Goal: Task Accomplishment & Management: Complete application form

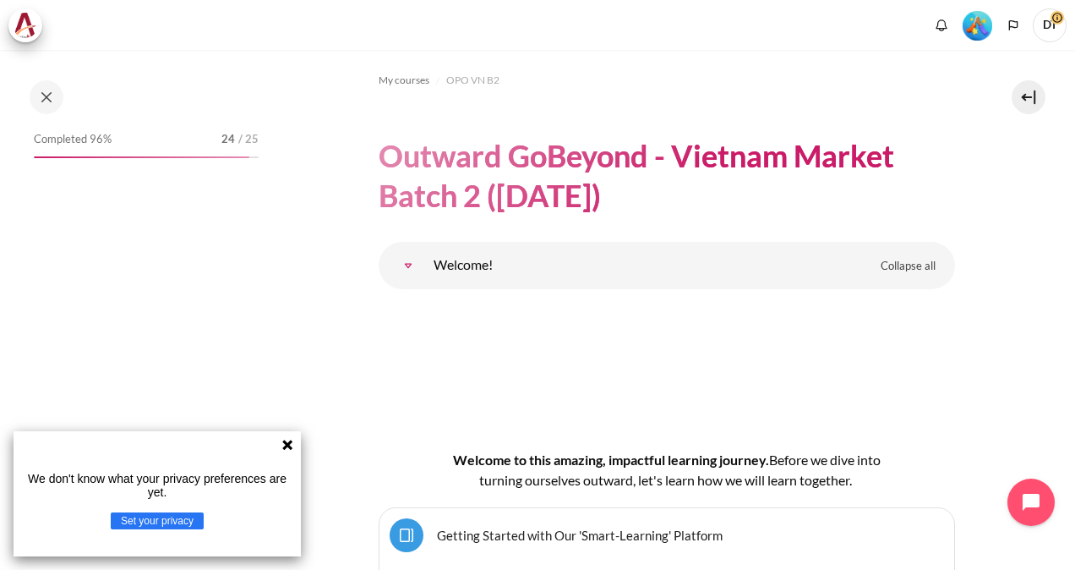
click at [291, 445] on icon at bounding box center [288, 445] width 14 height 14
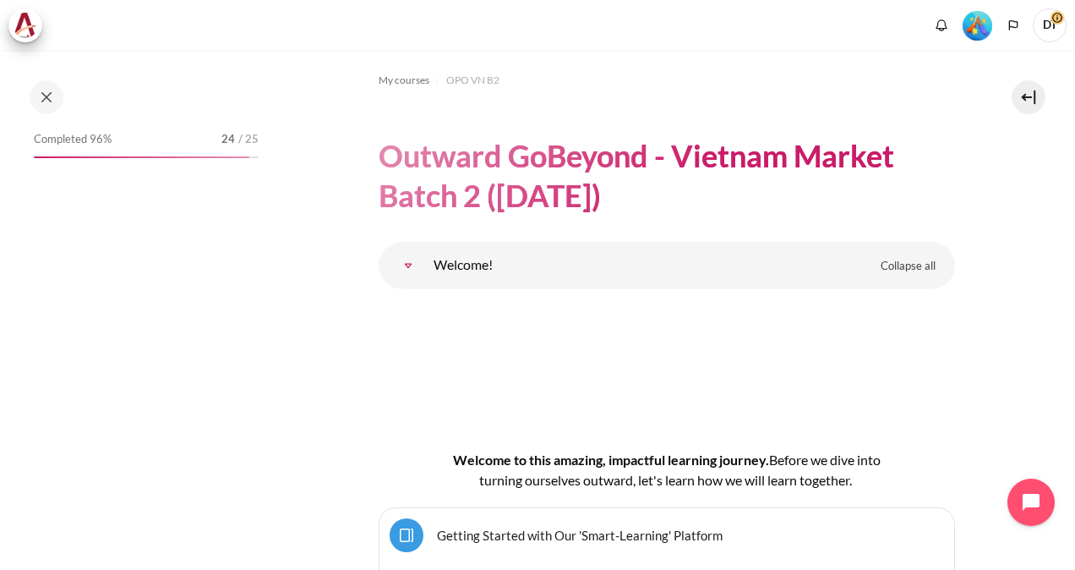
click at [107, 152] on div "Completed 96% 24 / 25" at bounding box center [146, 143] width 225 height 30
click at [77, 143] on span "Completed 96%" at bounding box center [73, 139] width 78 height 17
click at [462, 167] on h1 "Outward GoBeyond - Vietnam Market Batch 2 ([DATE])" at bounding box center [667, 175] width 577 height 79
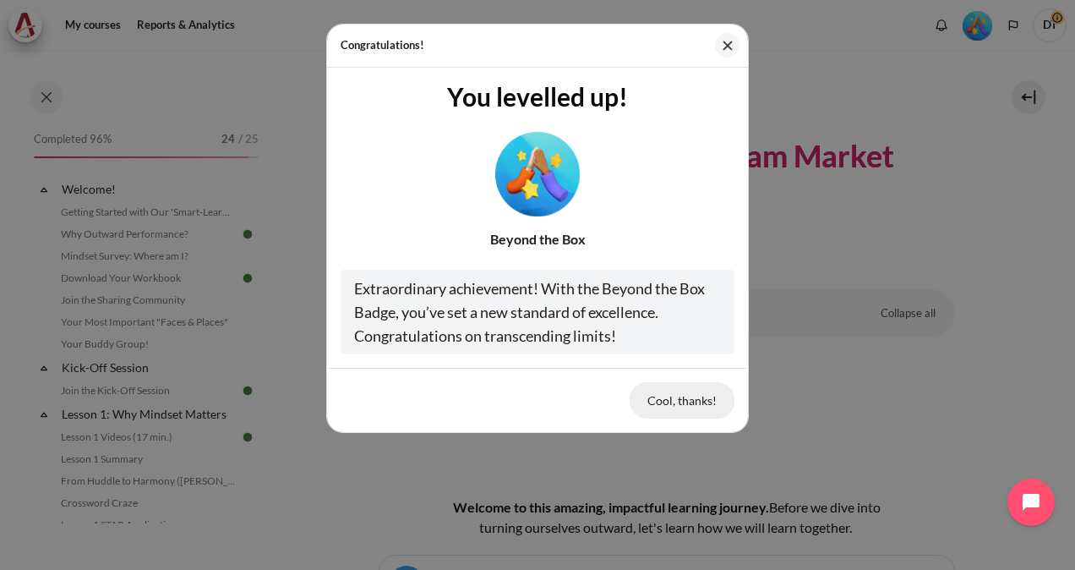
click at [675, 401] on button "Cool, thanks!" at bounding box center [682, 400] width 105 height 36
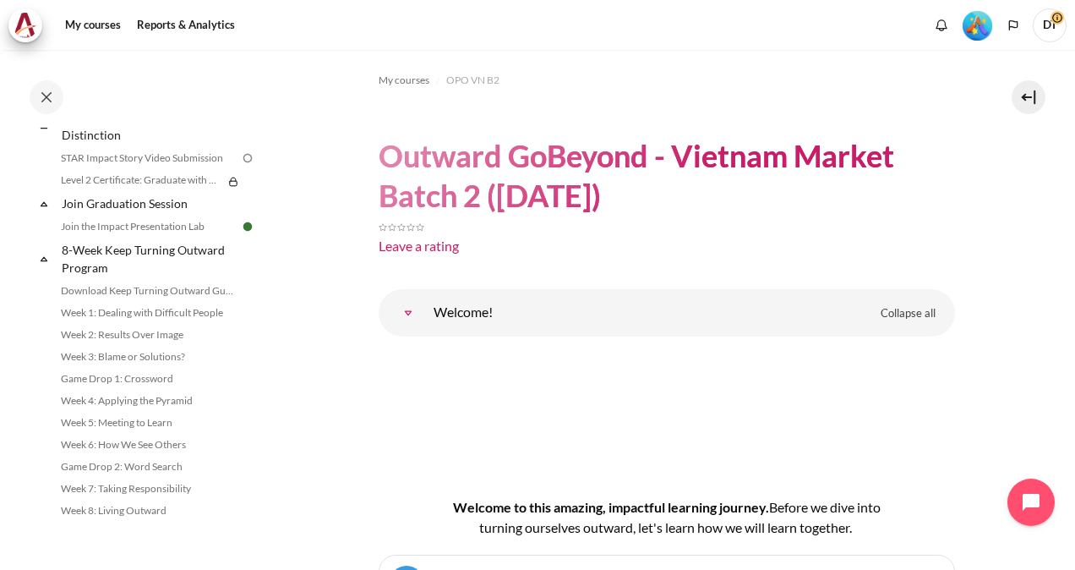
scroll to position [1997, 0]
click at [126, 168] on link "STAR Impact Story Video Submission" at bounding box center [148, 158] width 184 height 20
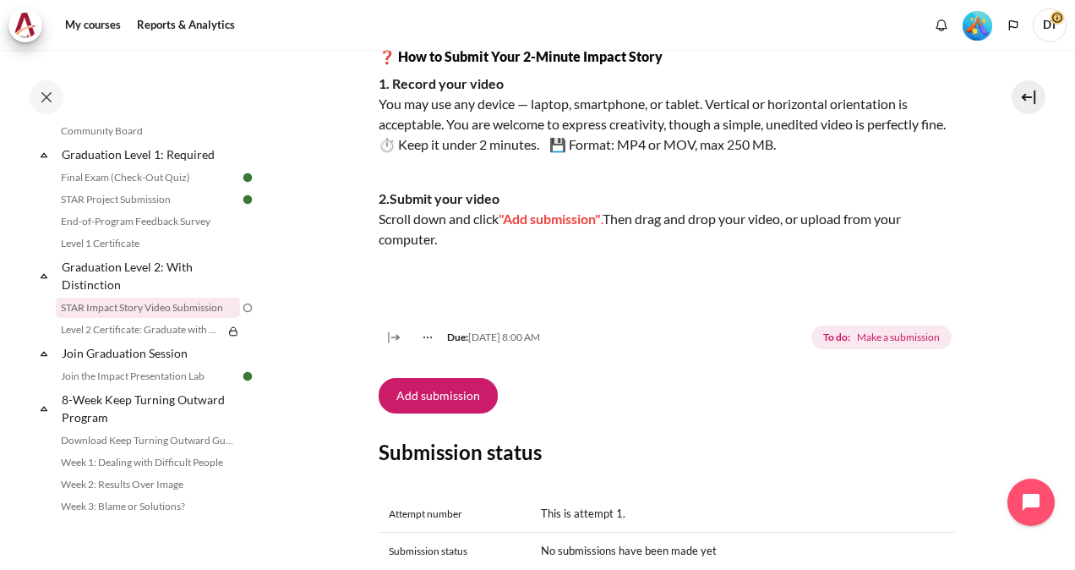
scroll to position [377, 0]
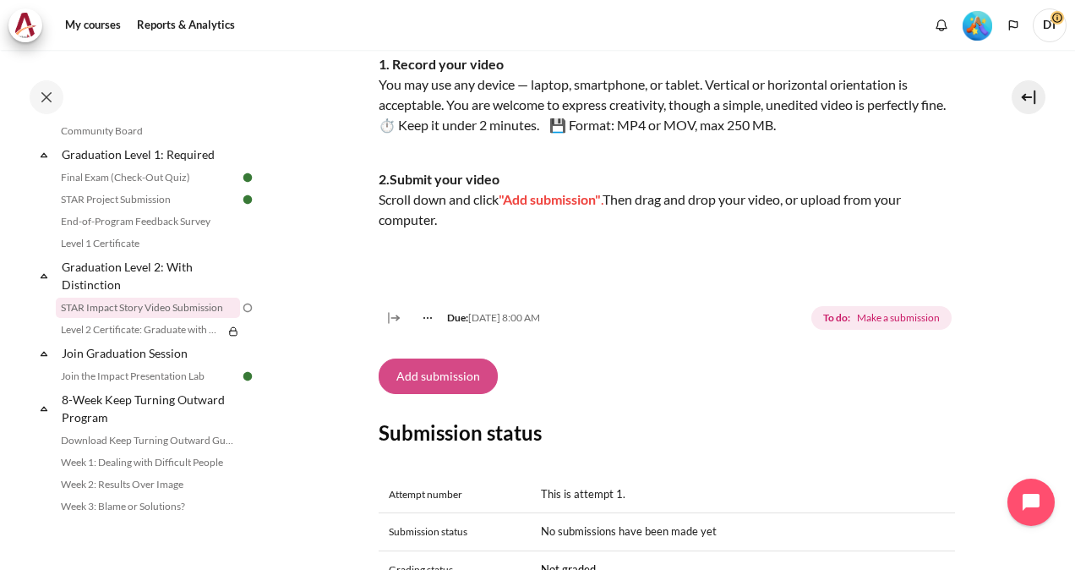
click at [447, 394] on button "Add submission" at bounding box center [438, 376] width 119 height 36
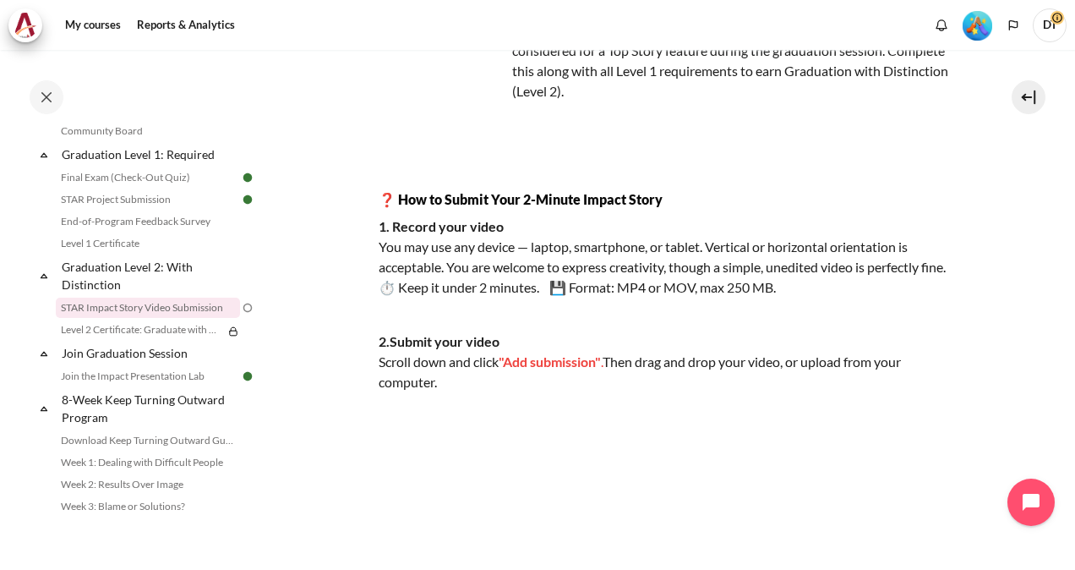
scroll to position [206, 0]
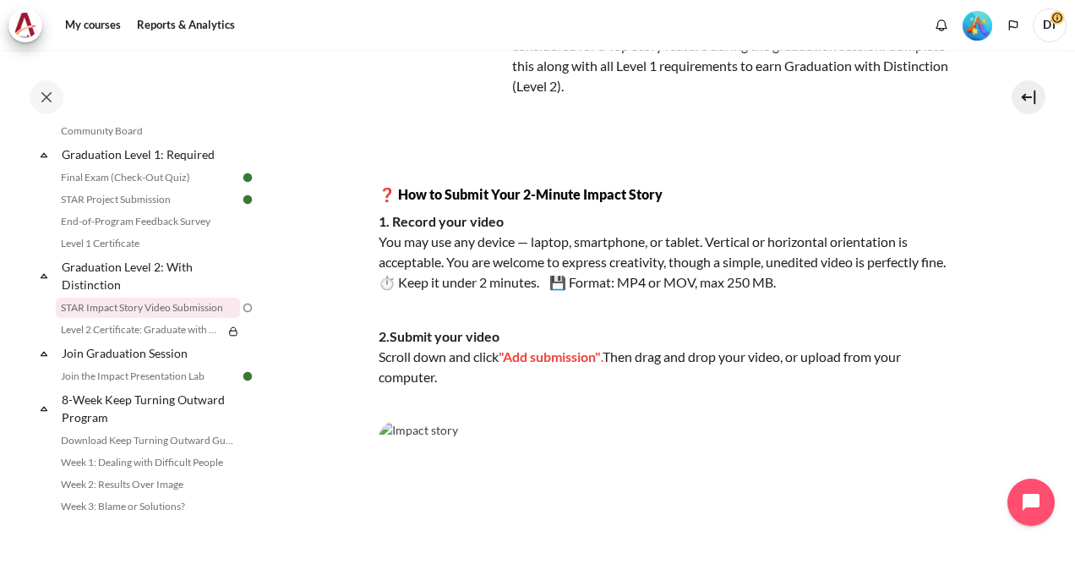
click at [582, 293] on p "1. Record your video You may use any device — laptop, smartphone, or tablet. Ve…" at bounding box center [667, 251] width 577 height 81
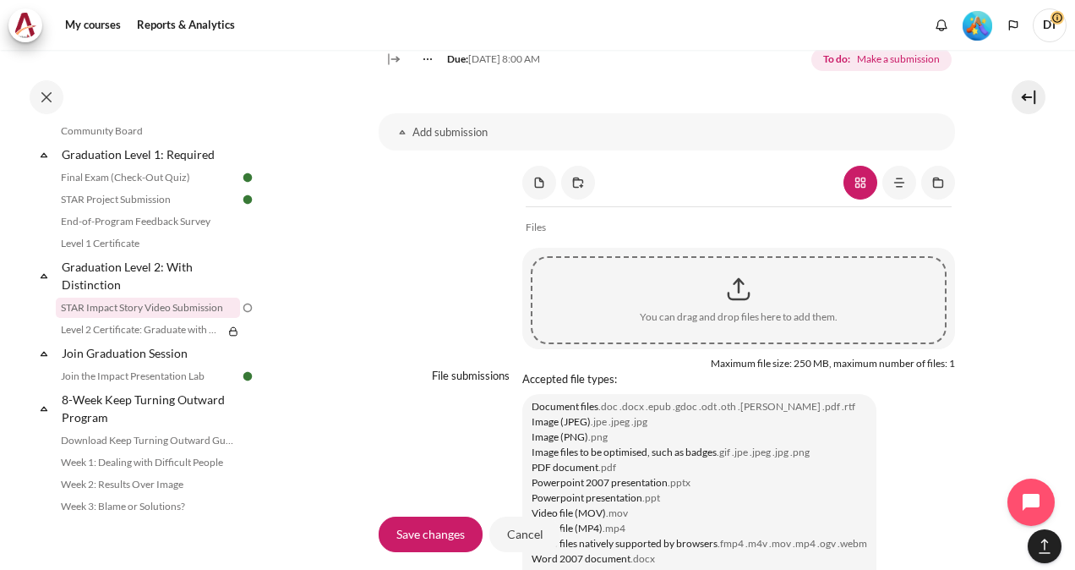
scroll to position [1321, 0]
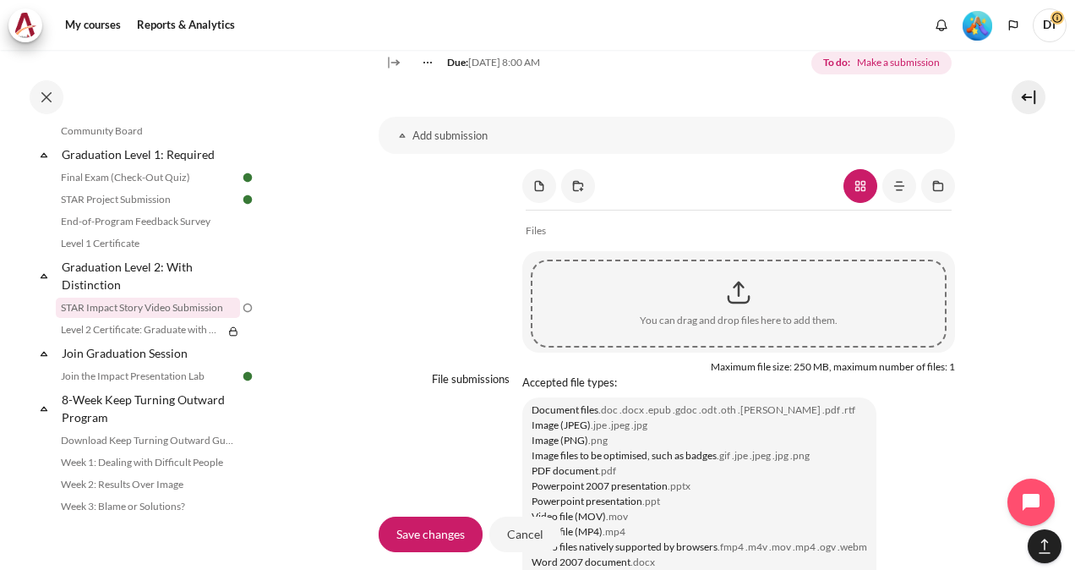
click at [729, 314] on div "Content" at bounding box center [739, 292] width 413 height 42
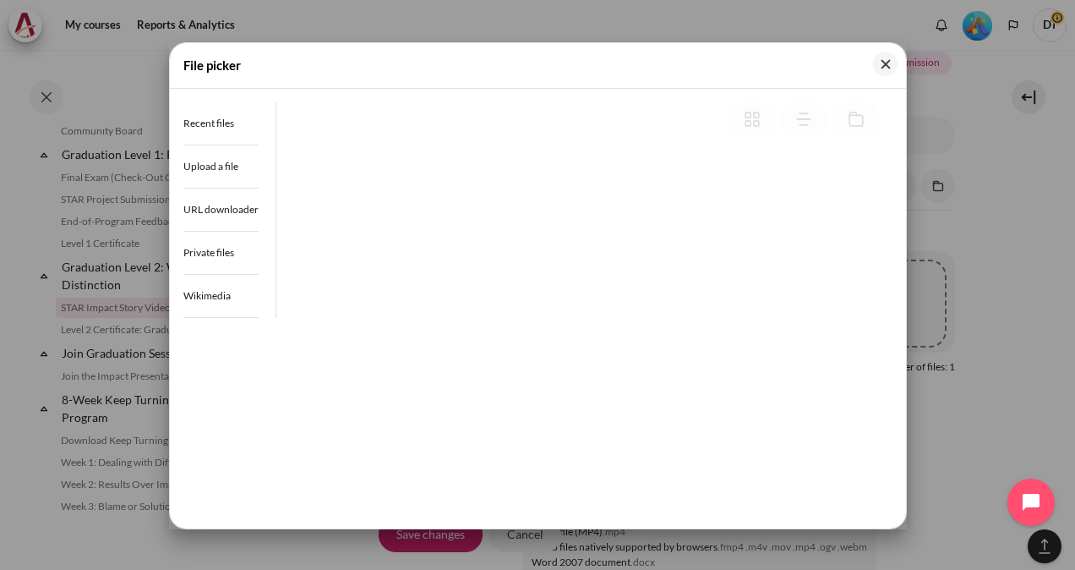
click at [729, 332] on div at bounding box center [585, 308] width 590 height 317
click at [294, 162] on div at bounding box center [585, 308] width 590 height 317
click at [304, 210] on div at bounding box center [585, 308] width 590 height 317
click at [885, 70] on button "Close" at bounding box center [885, 64] width 25 height 25
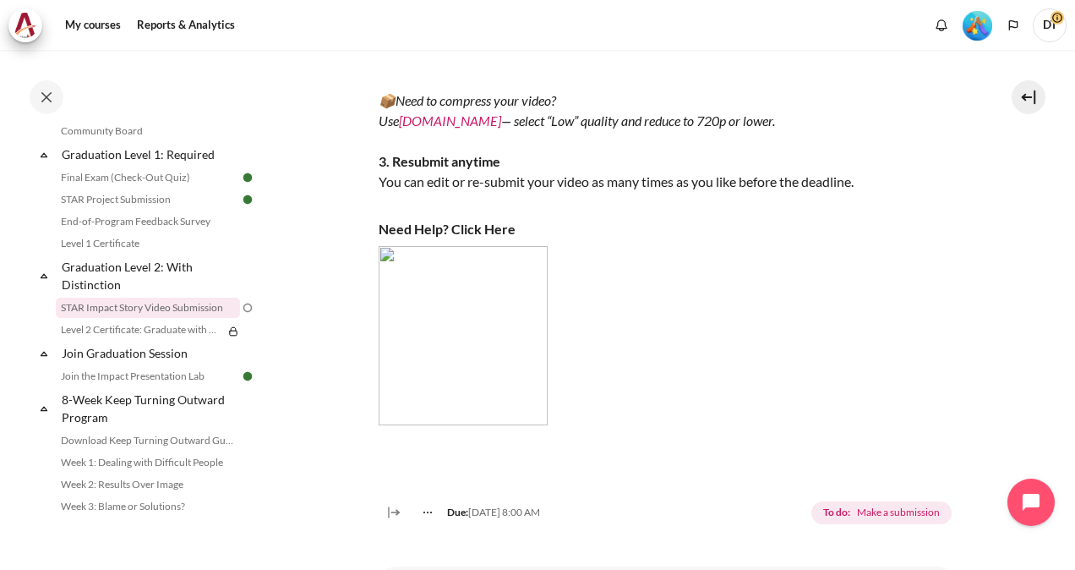
scroll to position [868, 0]
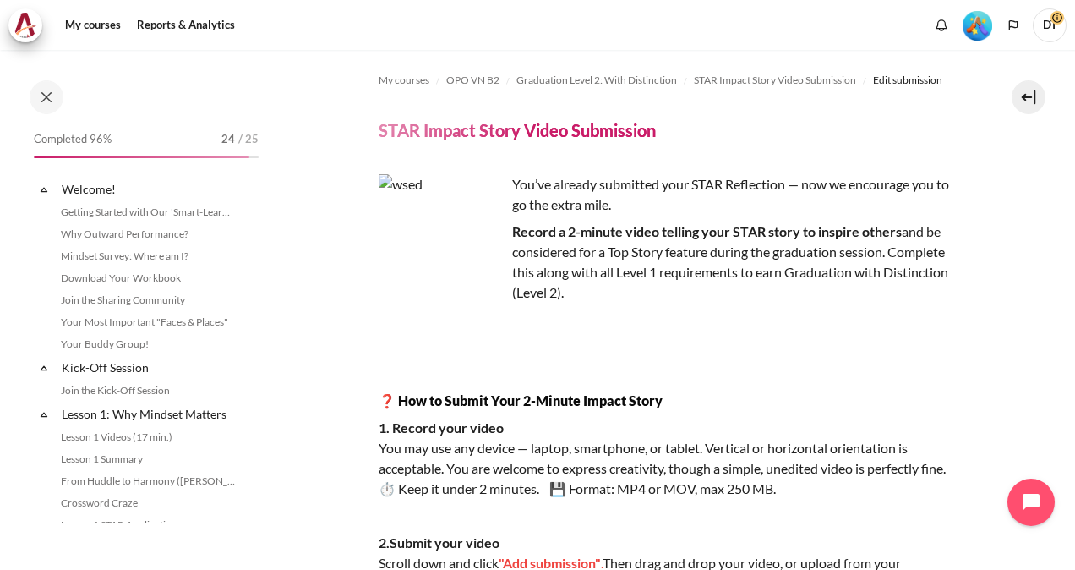
scroll to position [1841, 0]
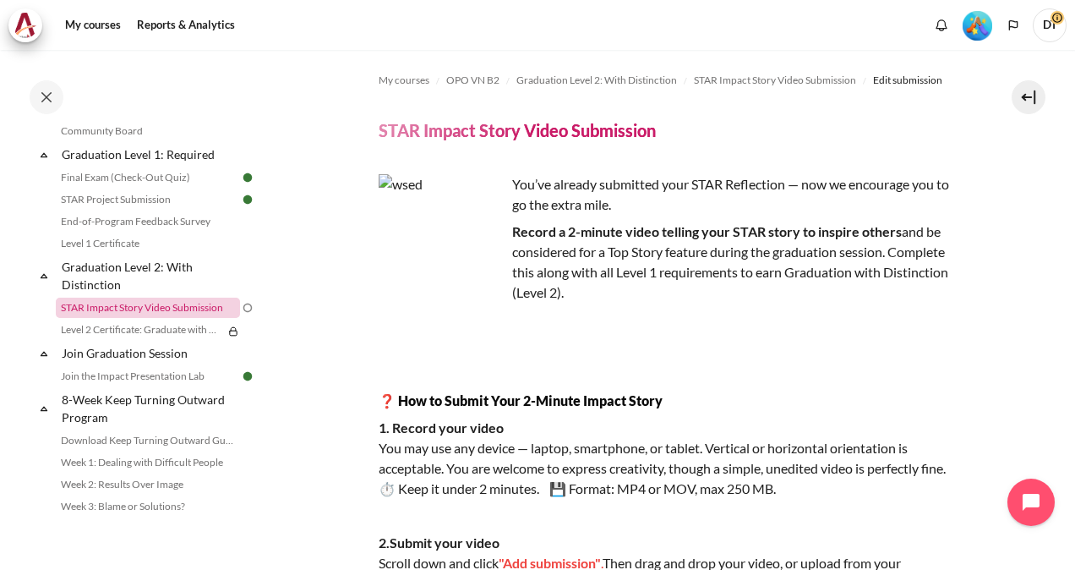
click at [145, 318] on link "STAR Impact Story Video Submission" at bounding box center [148, 308] width 184 height 20
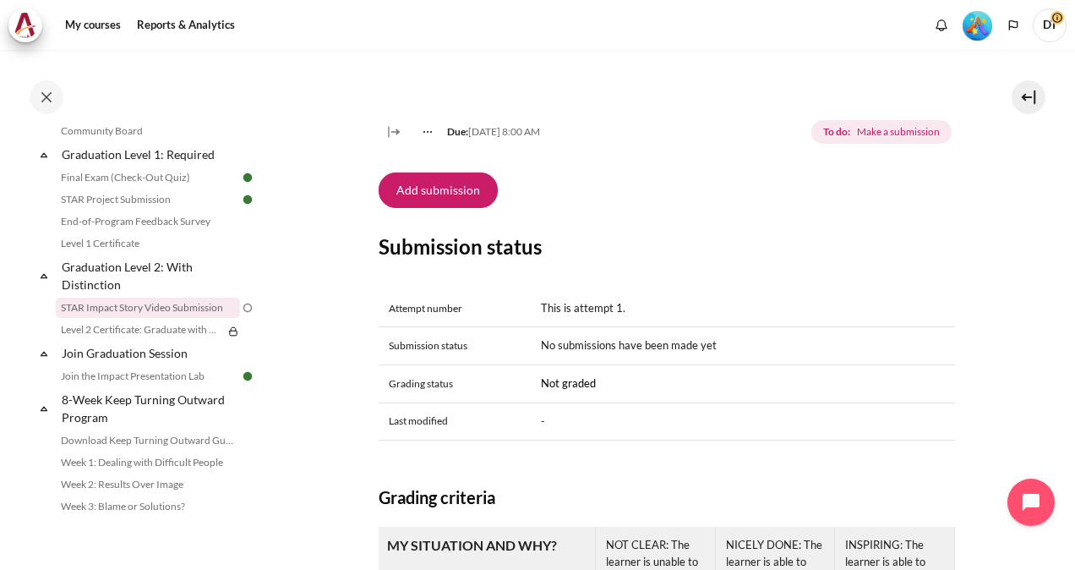
scroll to position [566, 0]
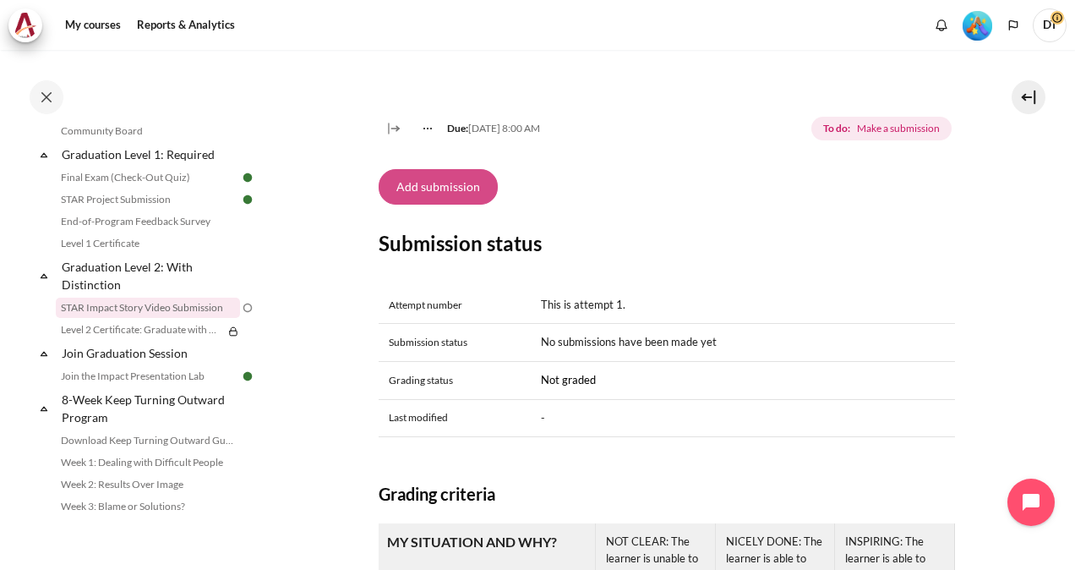
click at [448, 200] on button "Add submission" at bounding box center [438, 187] width 119 height 36
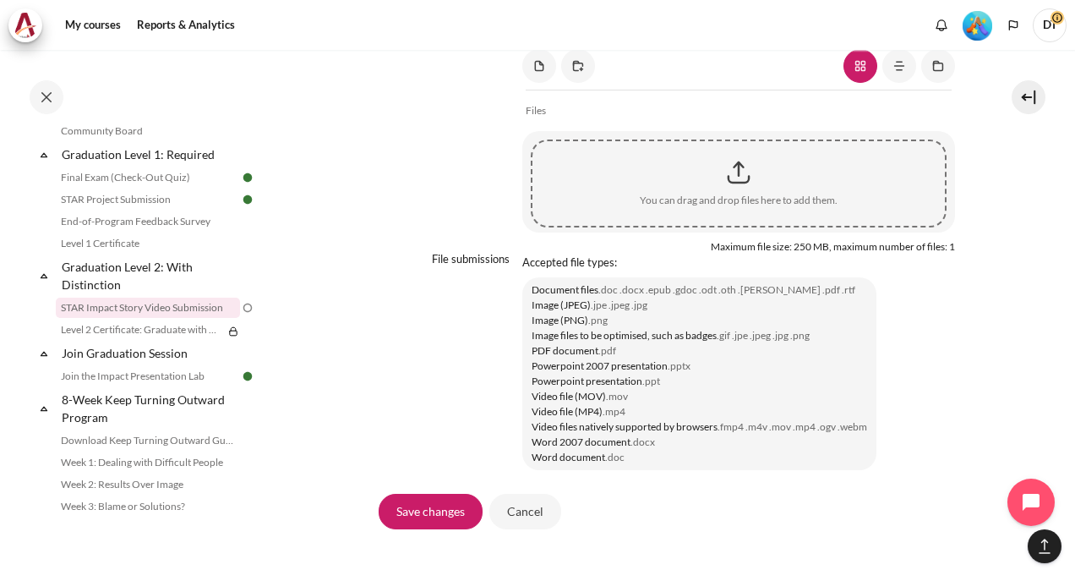
scroll to position [1438, 0]
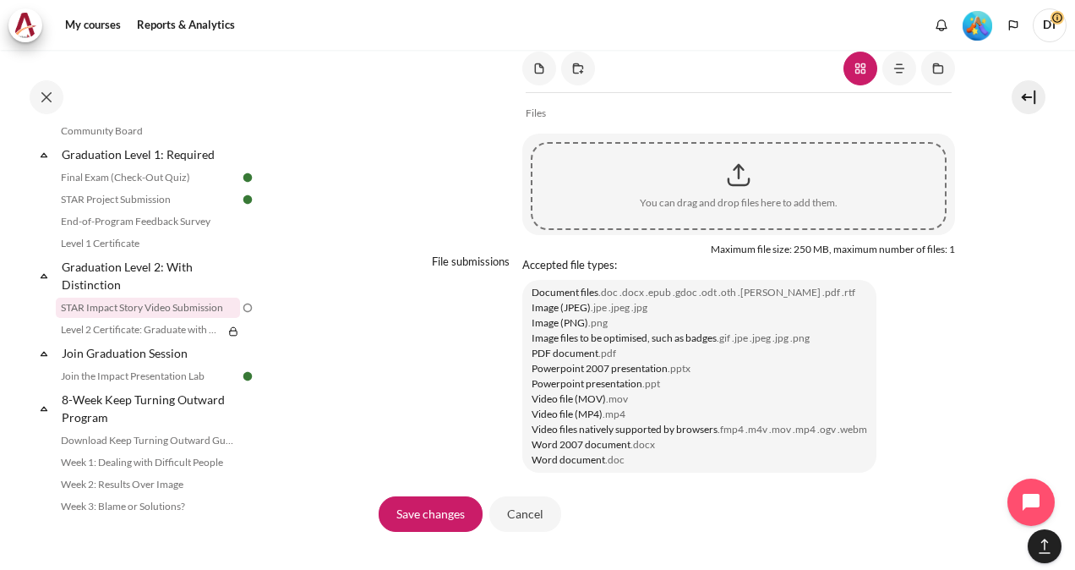
click at [734, 196] on div "Content" at bounding box center [739, 175] width 413 height 42
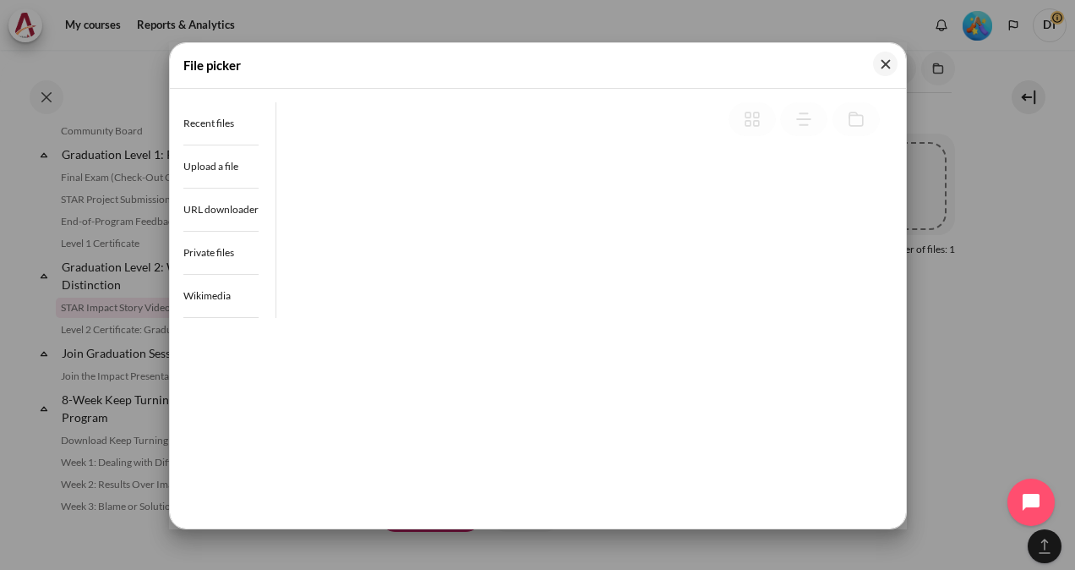
click at [286, 171] on div "Back" at bounding box center [584, 284] width 616 height 364
click at [856, 120] on div at bounding box center [804, 119] width 151 height 34
click at [809, 118] on div at bounding box center [804, 119] width 151 height 34
click at [757, 120] on div at bounding box center [804, 119] width 151 height 34
click at [888, 68] on button "Close" at bounding box center [885, 64] width 25 height 25
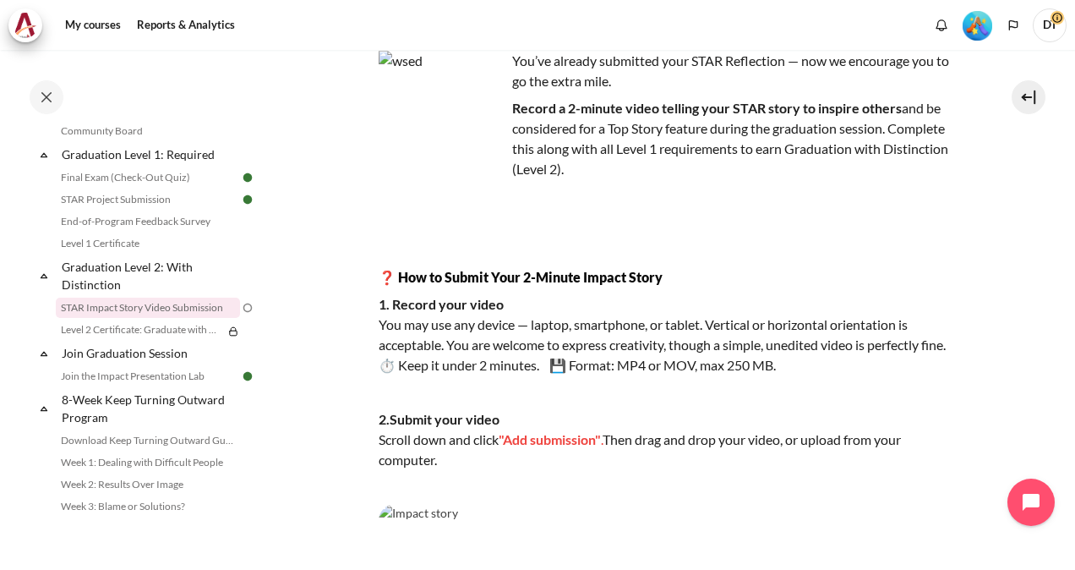
scroll to position [0, 0]
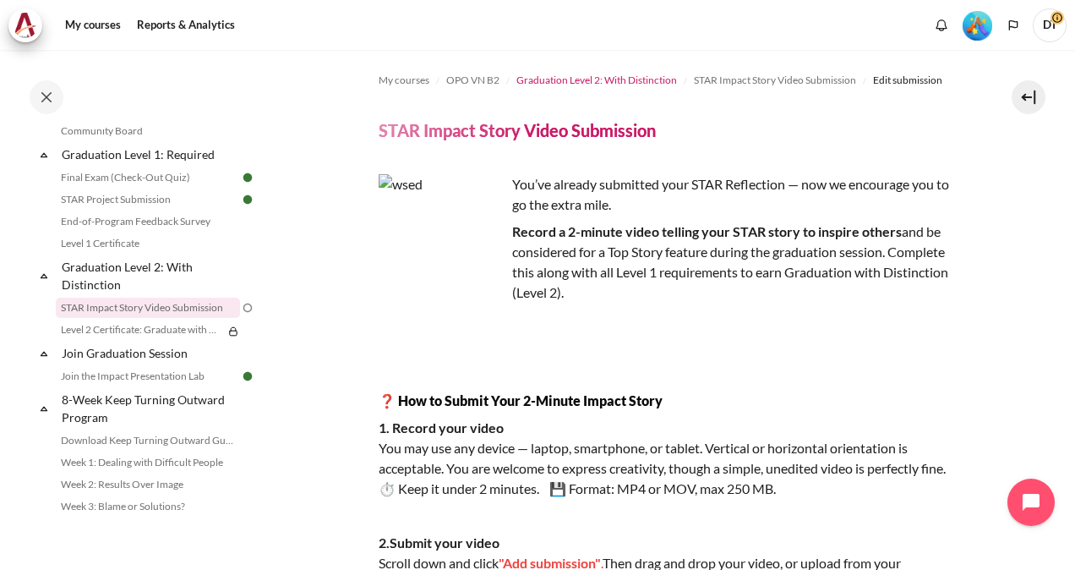
click at [640, 79] on span "Graduation Level 2: With Distinction" at bounding box center [597, 80] width 161 height 15
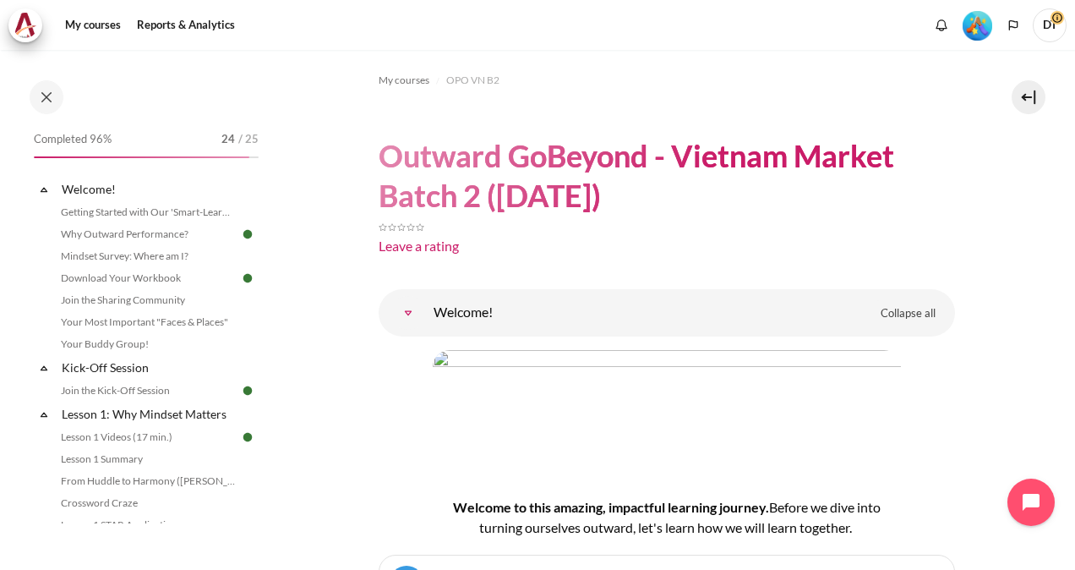
scroll to position [1917, 0]
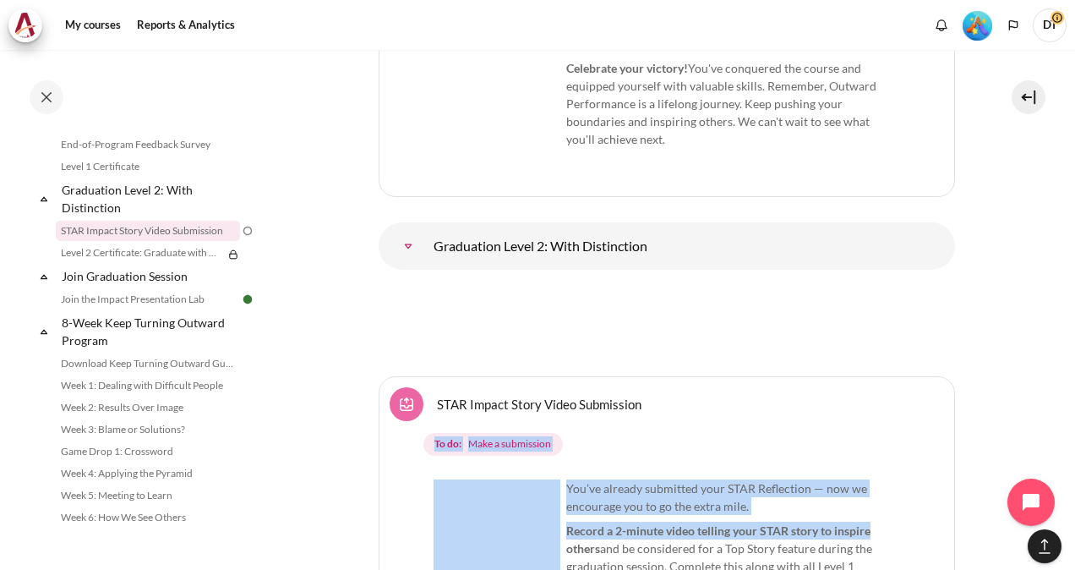
drag, startPoint x: 996, startPoint y: 286, endPoint x: 1075, endPoint y: 409, distance: 146.3
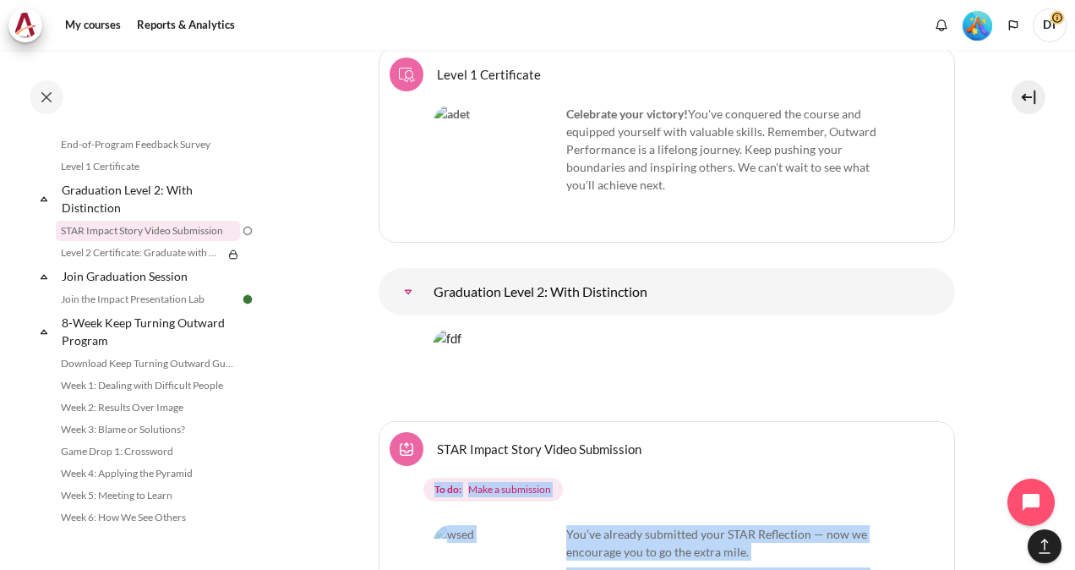
click at [1075, 409] on html "Skip to main content Open course index Completed 96% 24 / 25 Expand Collapse" at bounding box center [537, 285] width 1075 height 570
click at [1058, 408] on div "My courses OPO VN B2 Outward GoBeyond - Vietnam Market Batch 2 (Jul 2025) Leave…" at bounding box center [537, 310] width 1075 height 520
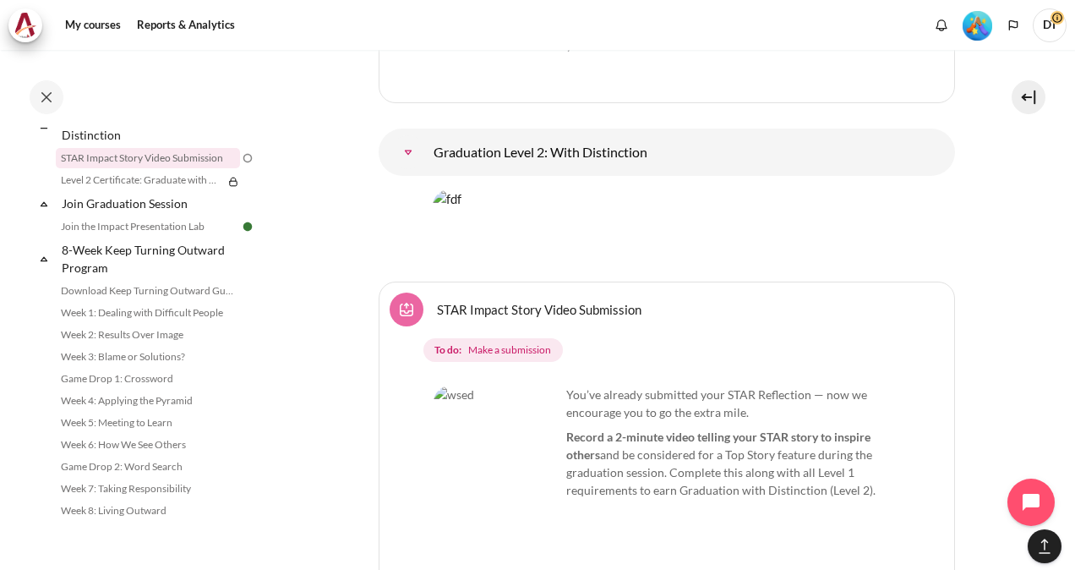
scroll to position [22776, 0]
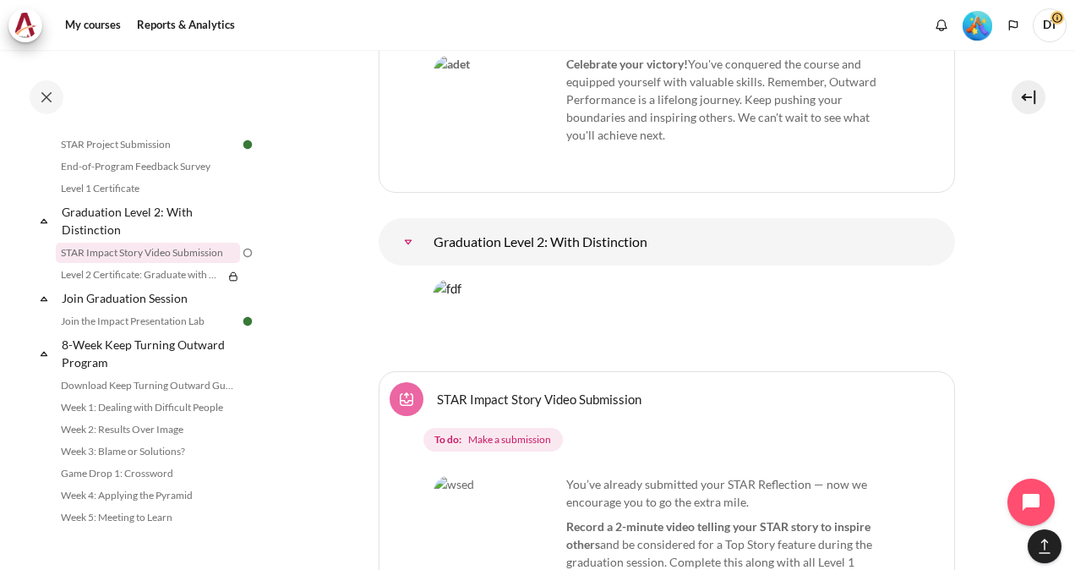
scroll to position [22806, 0]
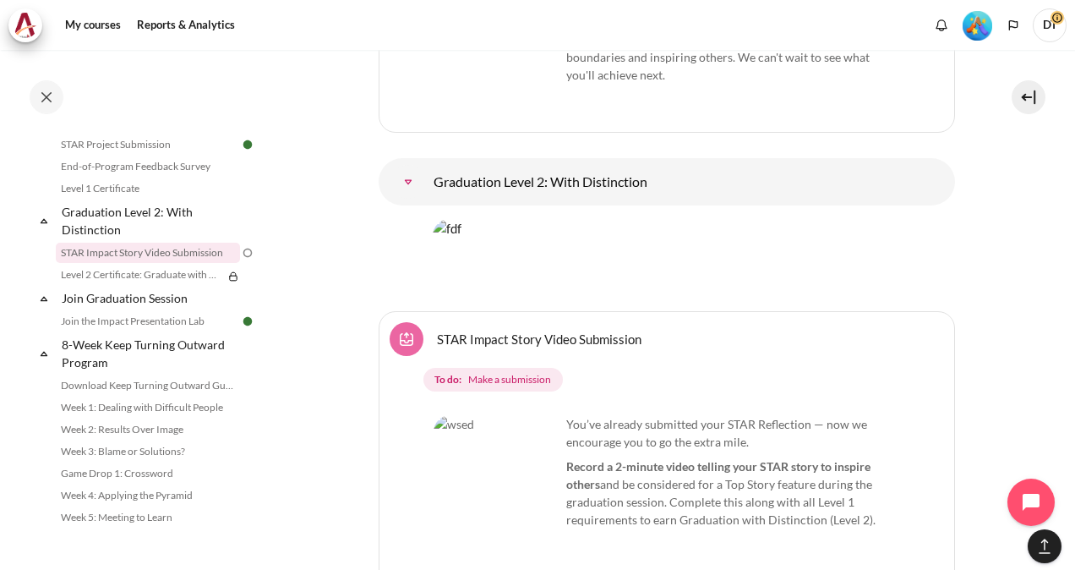
click at [522, 372] on span "Make a submission" at bounding box center [509, 379] width 83 height 15
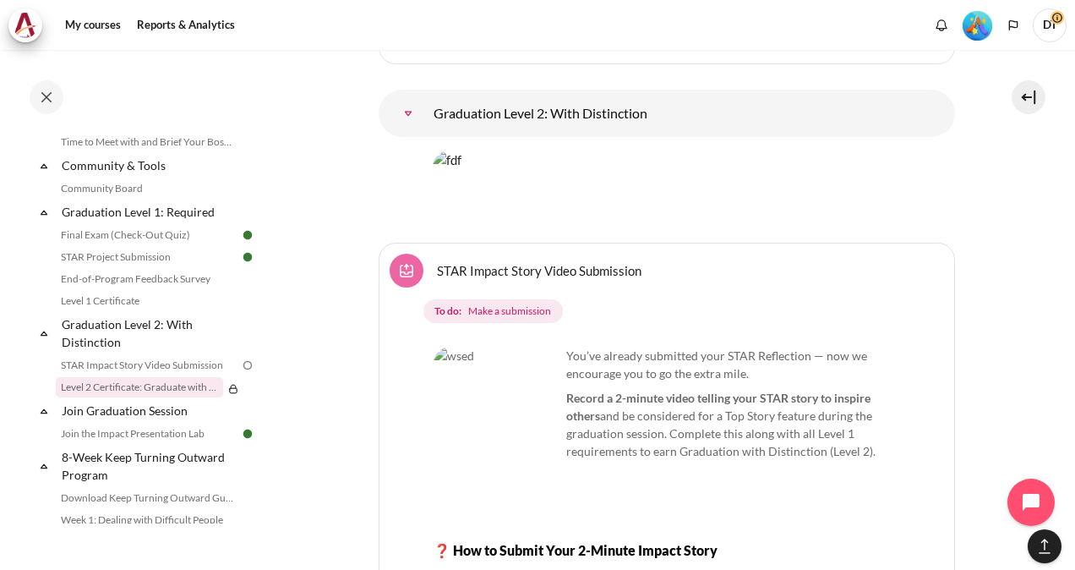
scroll to position [23107, 0]
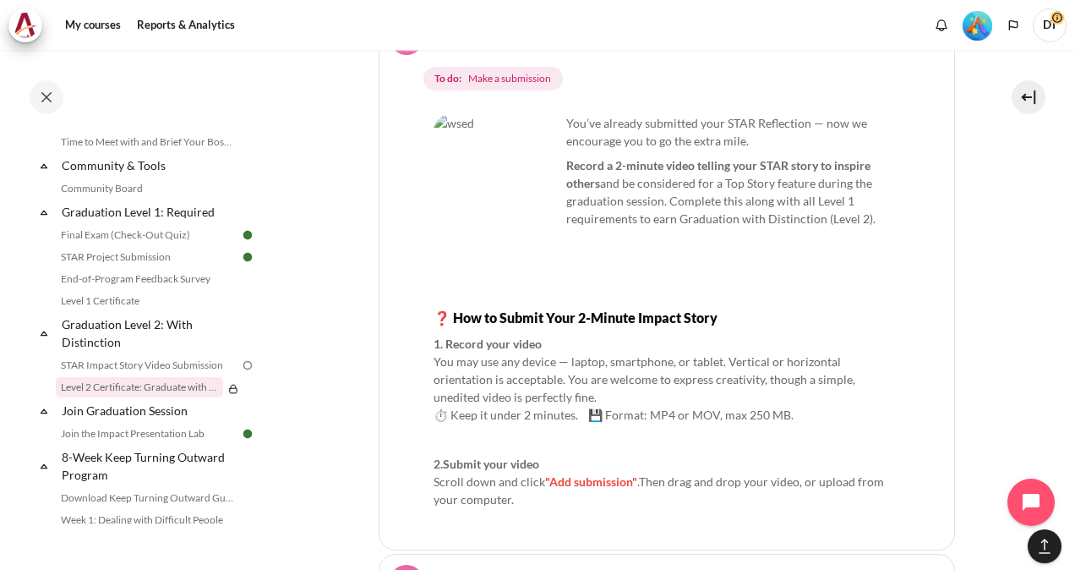
click at [573, 474] on span ""Add submission"" at bounding box center [591, 481] width 92 height 14
click at [132, 375] on link "STAR Impact Story Video Submission" at bounding box center [148, 365] width 184 height 20
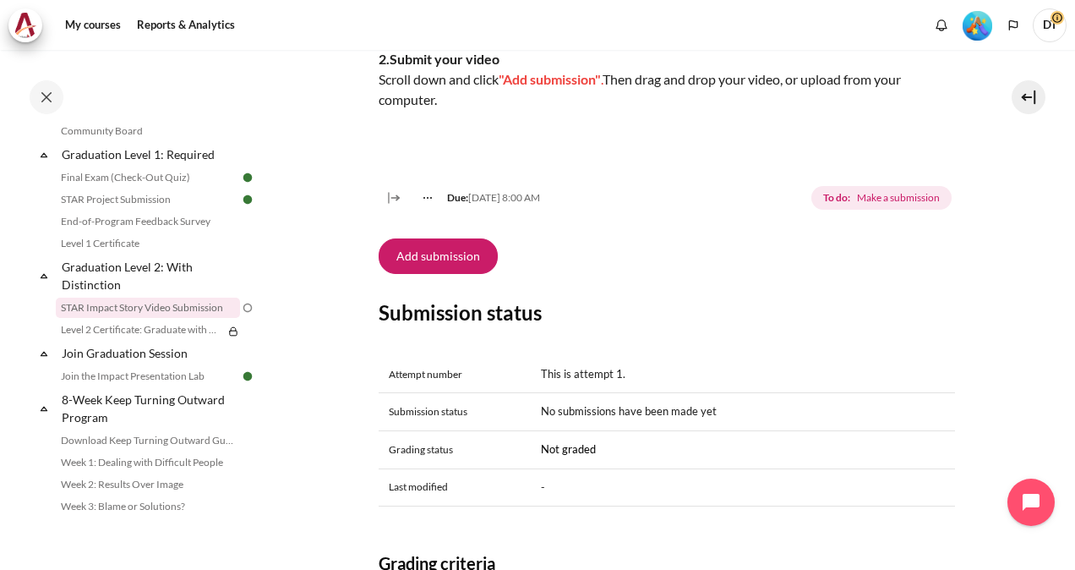
scroll to position [490, 0]
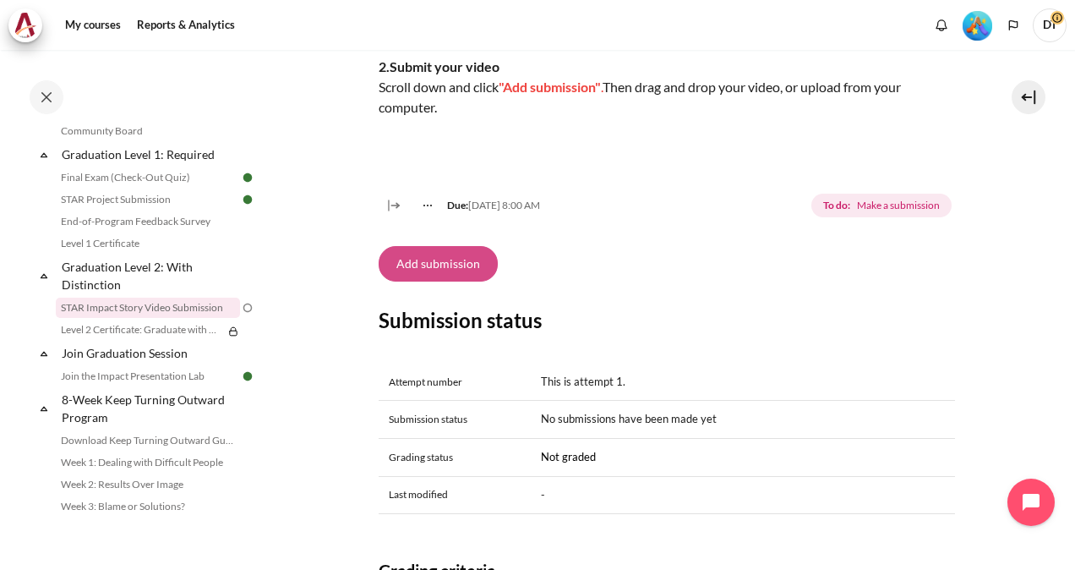
click at [440, 282] on button "Add submission" at bounding box center [438, 264] width 119 height 36
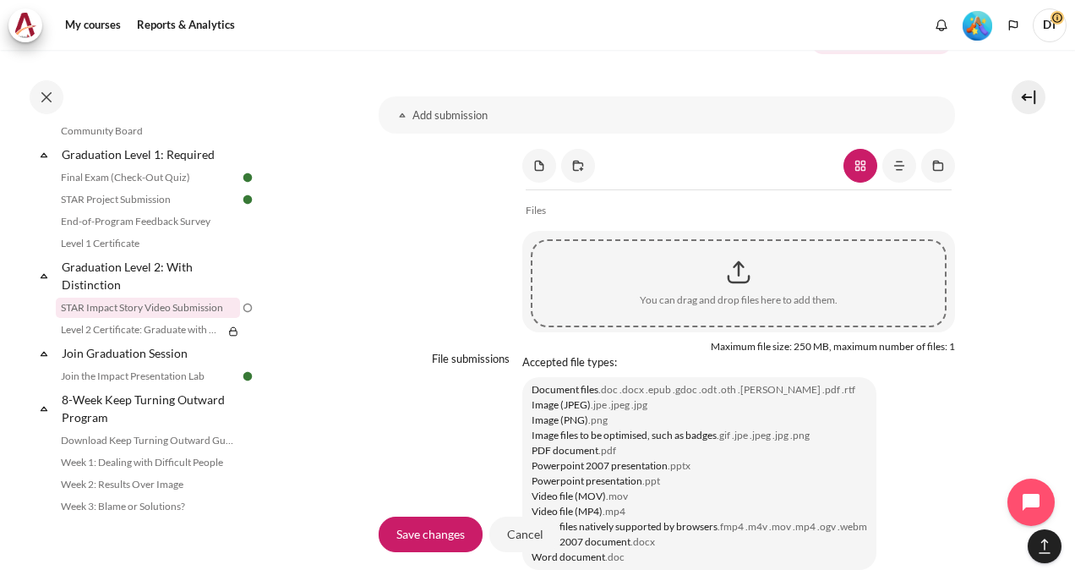
scroll to position [1370, 0]
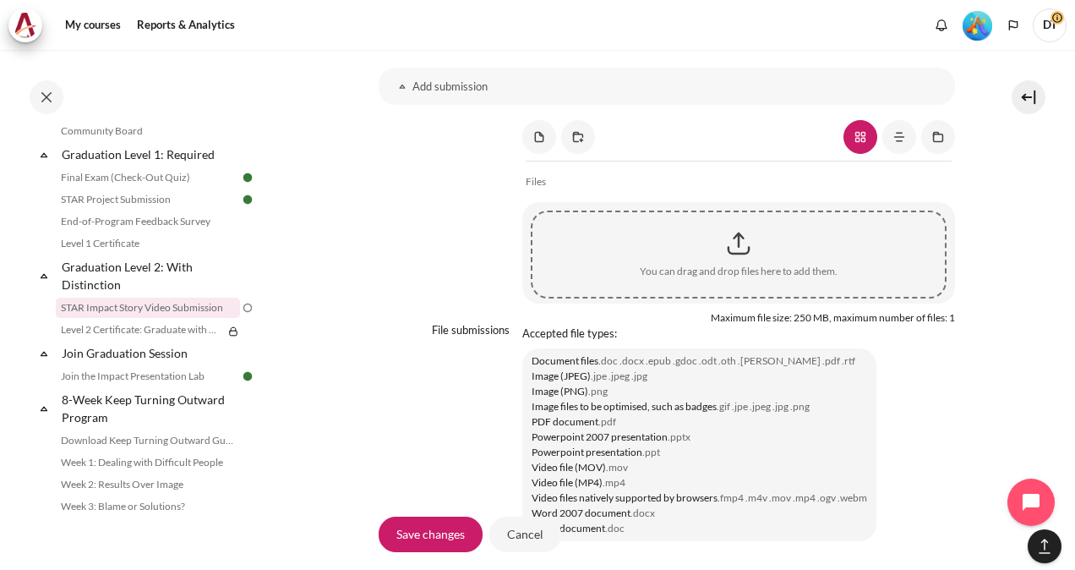
click at [732, 265] on div "Content" at bounding box center [739, 243] width 413 height 42
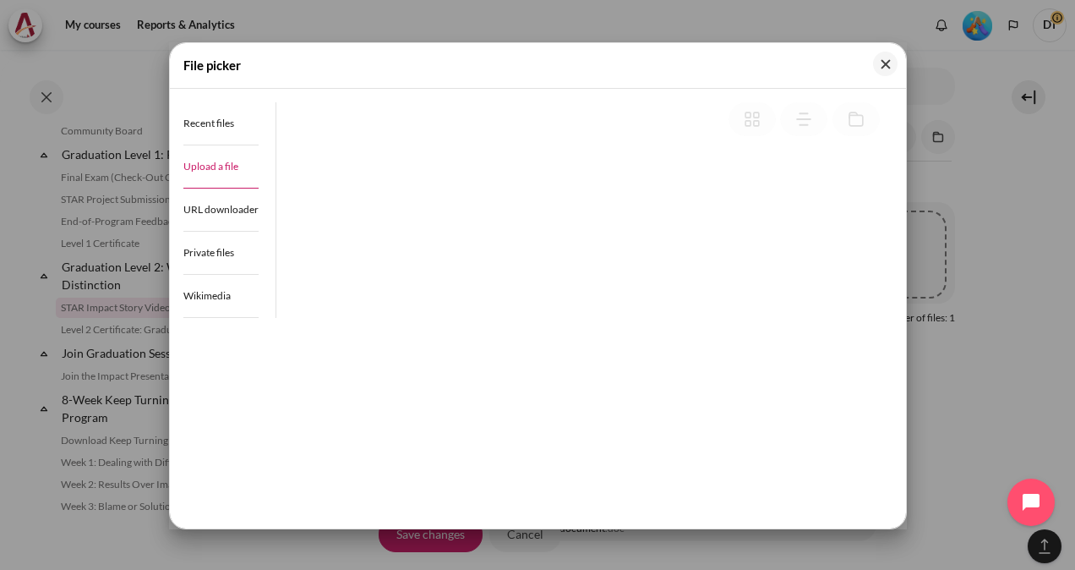
click at [213, 161] on span "Upload a file" at bounding box center [210, 166] width 55 height 13
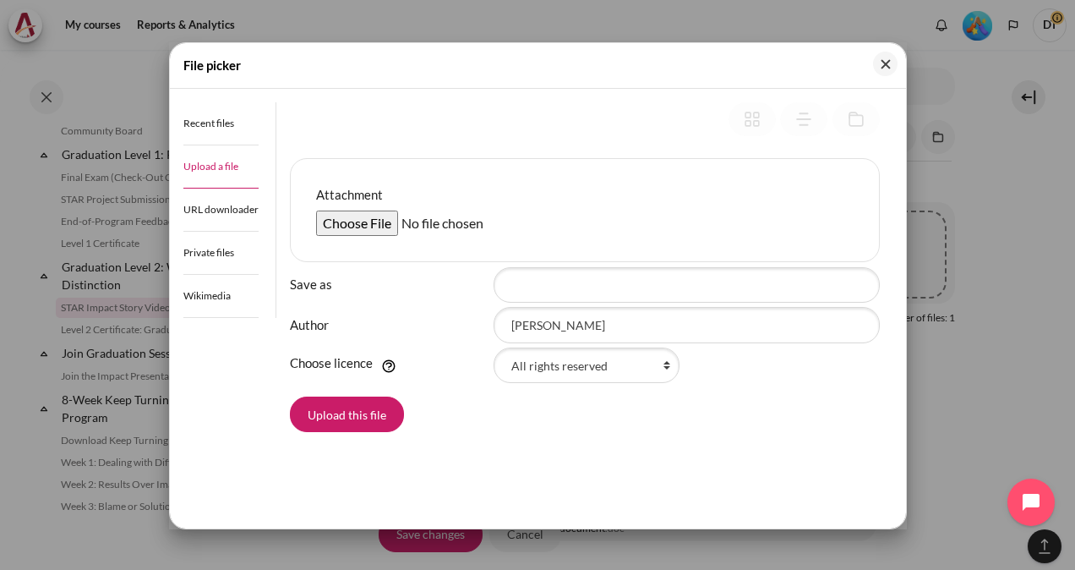
click at [362, 222] on input "Attachment" at bounding box center [445, 223] width 259 height 25
type input "C:\fakepath\Teams meeting-20250912_230346-Meeting Recording.mp4"
click at [364, 408] on button "Upload this file" at bounding box center [347, 415] width 114 height 36
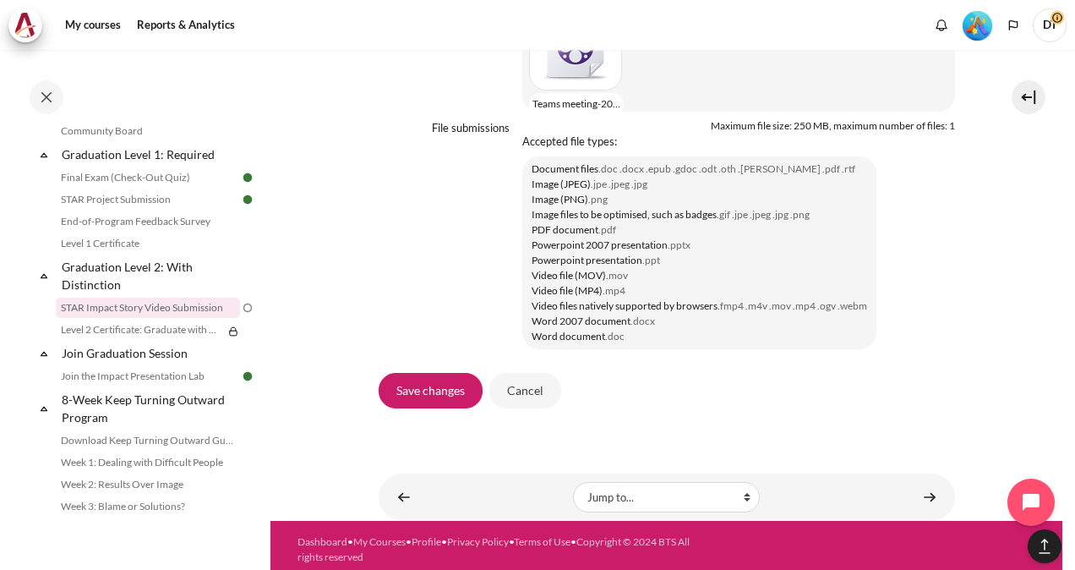
scroll to position [1598, 0]
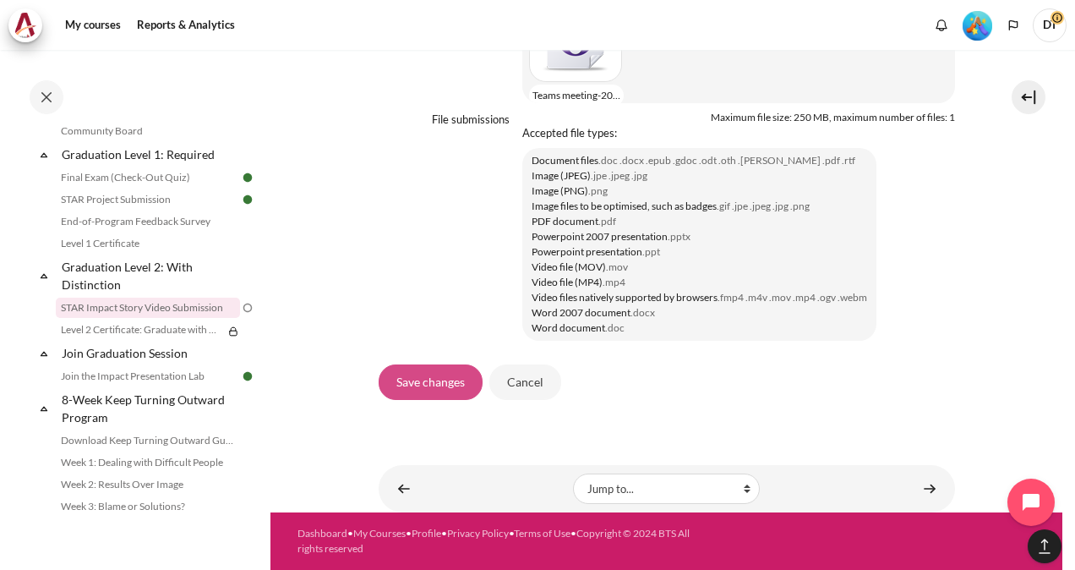
click at [440, 400] on input "Save changes" at bounding box center [431, 382] width 104 height 36
